Goal: Task Accomplishment & Management: Use online tool/utility

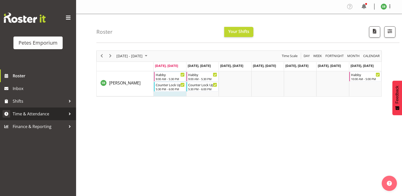
click at [29, 116] on span "Time & Attendance" at bounding box center [39, 114] width 53 height 8
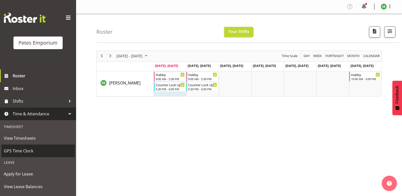
click at [25, 153] on span "GPS Time Clock" at bounding box center [38, 151] width 69 height 8
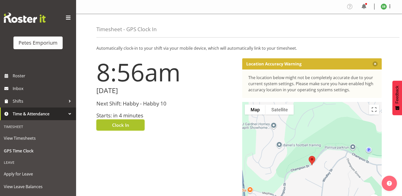
click at [117, 126] on span "Clock In" at bounding box center [120, 125] width 17 height 7
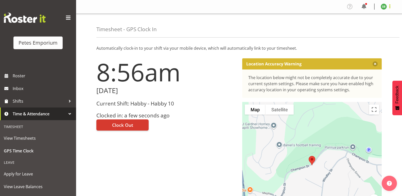
click at [392, 6] on span at bounding box center [390, 6] width 6 height 6
click at [359, 27] on link "Log Out" at bounding box center [368, 26] width 49 height 9
